Goal: Transaction & Acquisition: Purchase product/service

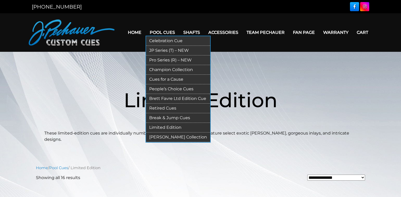
click at [178, 70] on link "Champion Collection" at bounding box center [178, 70] width 64 height 10
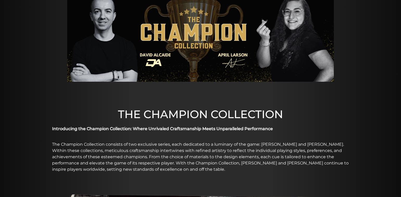
scroll to position [49, 0]
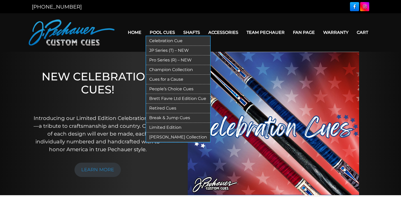
click at [167, 31] on link "Pool Cues" at bounding box center [163, 32] width 34 height 13
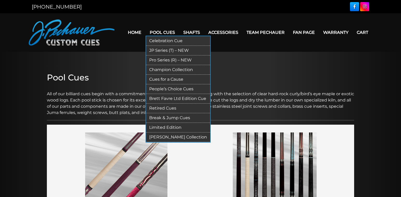
click at [171, 128] on link "Limited Edition" at bounding box center [178, 128] width 64 height 10
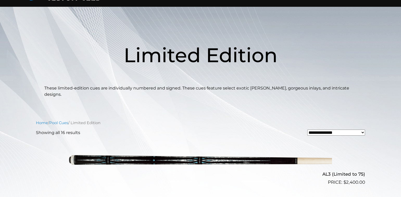
scroll to position [44, 0]
